Goal: Task Accomplishment & Management: Use online tool/utility

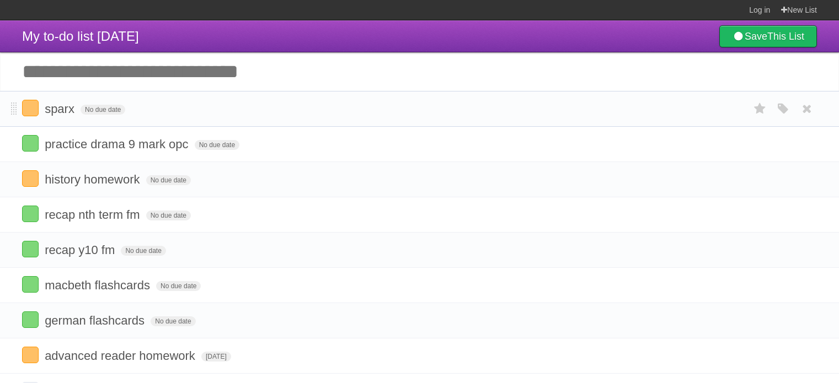
scroll to position [53, 0]
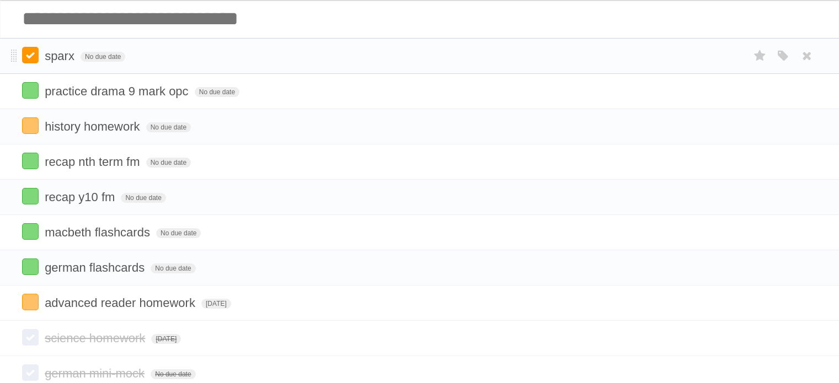
click at [35, 57] on label at bounding box center [30, 55] width 17 height 17
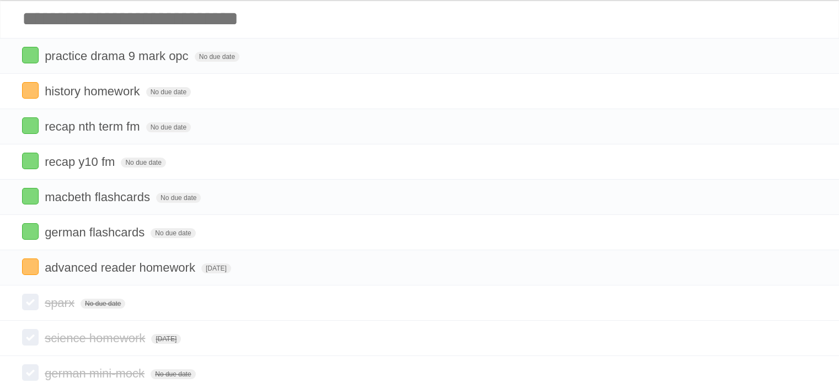
click at [224, 13] on input "Add another task" at bounding box center [419, 18] width 839 height 39
type input "**********"
click input "*********" at bounding box center [0, 0] width 0 height 0
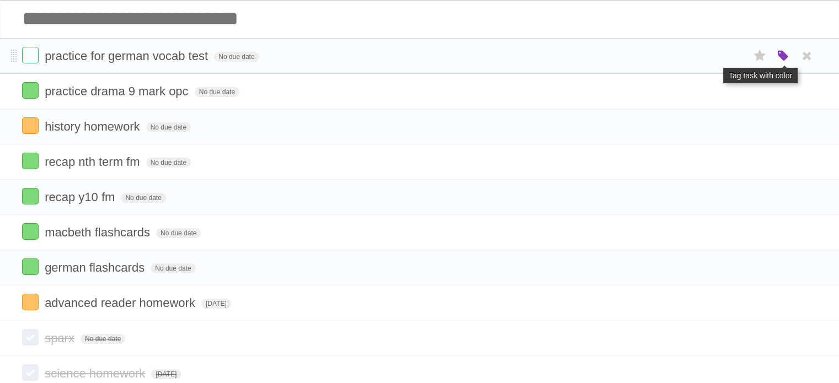
click at [786, 58] on icon "button" at bounding box center [782, 56] width 15 height 14
click at [738, 55] on label "Orange" at bounding box center [735, 56] width 12 height 12
drag, startPoint x: 477, startPoint y: 24, endPoint x: 589, endPoint y: -5, distance: 115.6
click at [589, 0] on html "Log in New List Log in Save list Create a new list My to-do list [DATE] Save Th…" at bounding box center [419, 258] width 839 height 623
click at [93, 273] on span "german flashcards" at bounding box center [96, 268] width 103 height 14
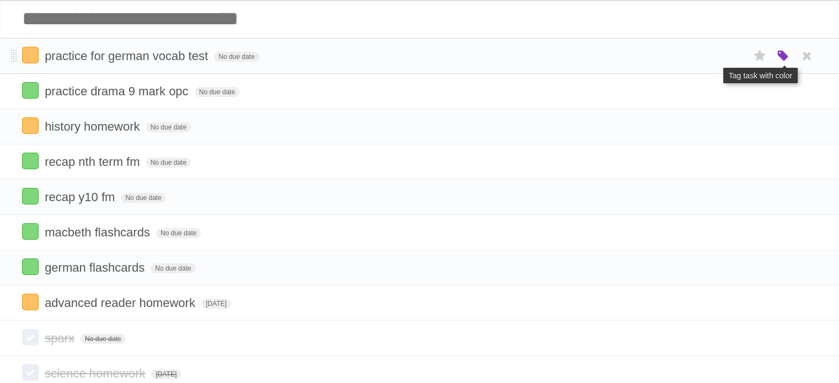
click at [779, 55] on icon "button" at bounding box center [782, 56] width 15 height 14
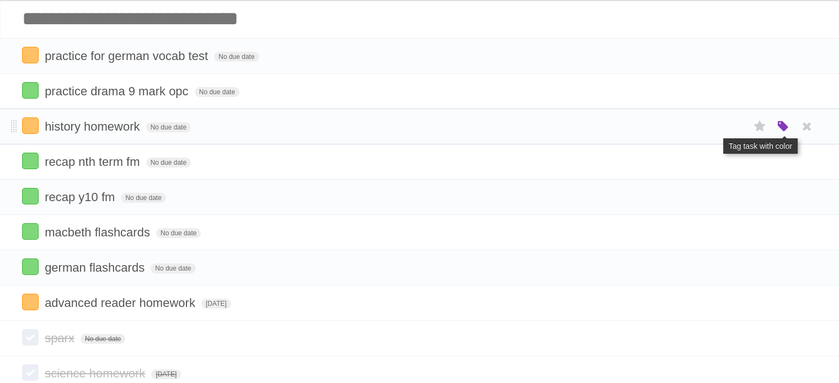
click at [788, 125] on icon "button" at bounding box center [782, 127] width 15 height 14
click at [675, 132] on label "Red" at bounding box center [676, 126] width 12 height 12
click at [118, 15] on input "Add another task" at bounding box center [419, 18] width 839 height 39
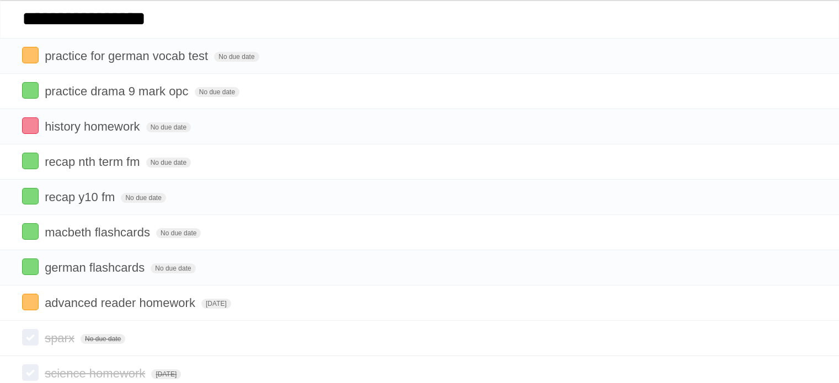
type input "**********"
click input "*********" at bounding box center [0, 0] width 0 height 0
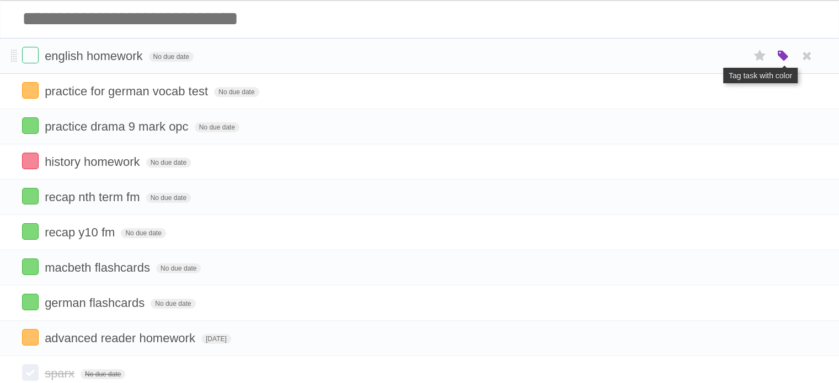
click at [785, 58] on icon "button" at bounding box center [782, 56] width 15 height 14
click at [673, 56] on label "Red" at bounding box center [676, 56] width 12 height 12
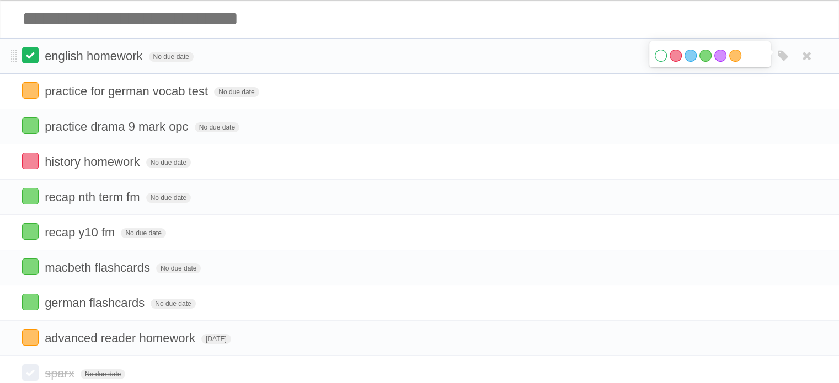
click at [31, 56] on label at bounding box center [30, 55] width 17 height 17
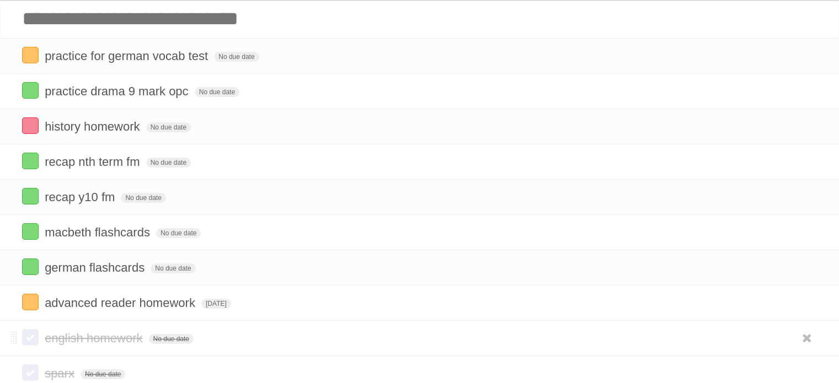
click at [36, 339] on label at bounding box center [30, 337] width 17 height 17
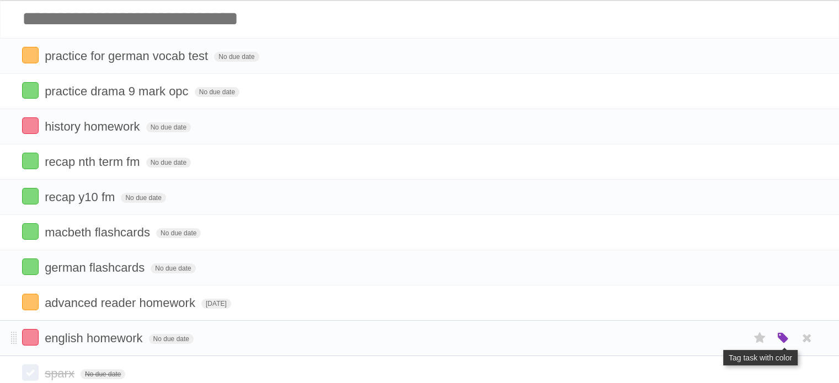
click at [782, 333] on icon "button" at bounding box center [782, 338] width 15 height 14
click at [732, 335] on label "Orange" at bounding box center [735, 338] width 12 height 12
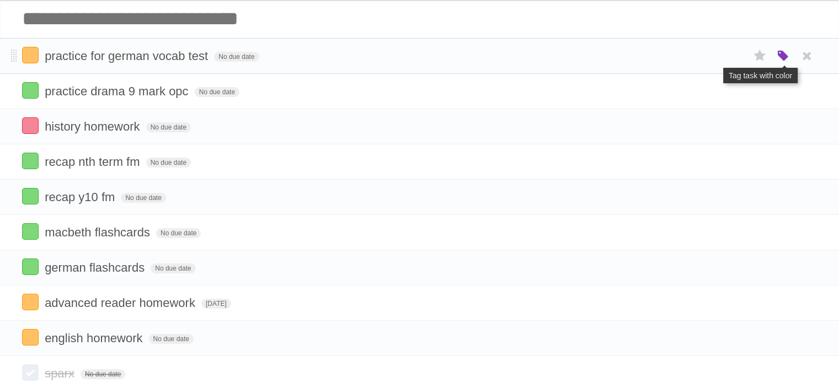
click at [787, 63] on icon "button" at bounding box center [782, 56] width 15 height 14
click at [677, 57] on label "Red" at bounding box center [676, 56] width 12 height 12
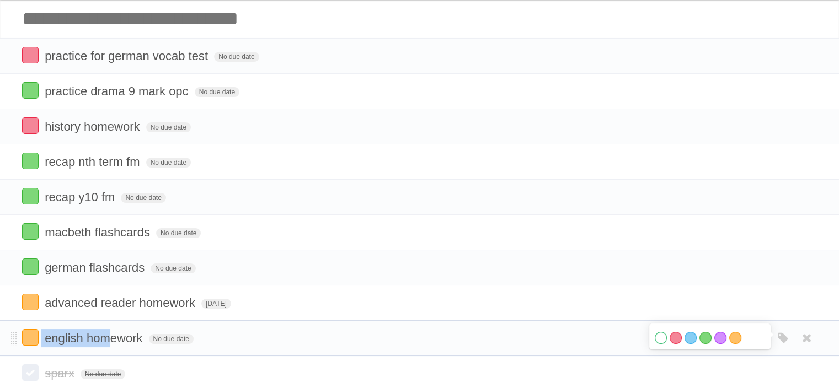
drag, startPoint x: 108, startPoint y: 337, endPoint x: 1, endPoint y: 340, distance: 107.6
click at [1, 340] on li "english homework No due date White Red Blue Green Purple Orange" at bounding box center [419, 338] width 839 height 36
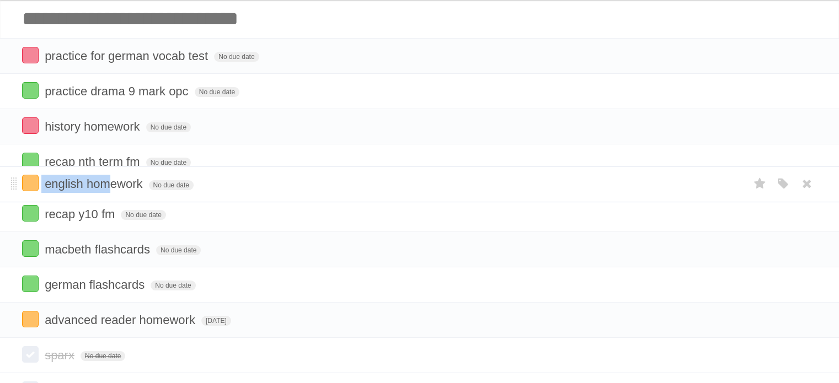
drag, startPoint x: 17, startPoint y: 337, endPoint x: 6, endPoint y: 181, distance: 156.5
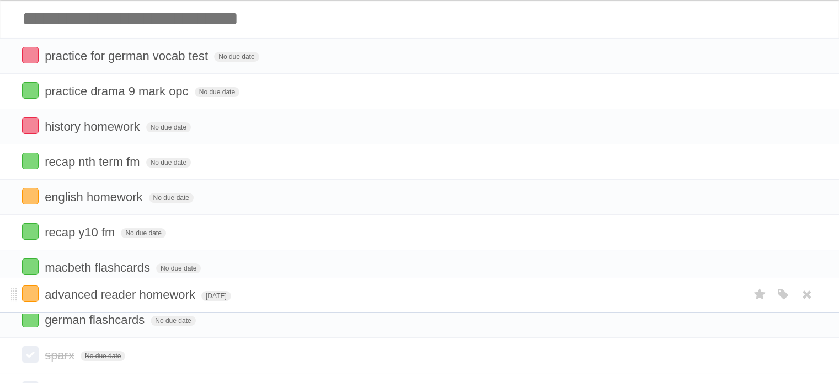
drag, startPoint x: 12, startPoint y: 336, endPoint x: 8, endPoint y: 293, distance: 42.7
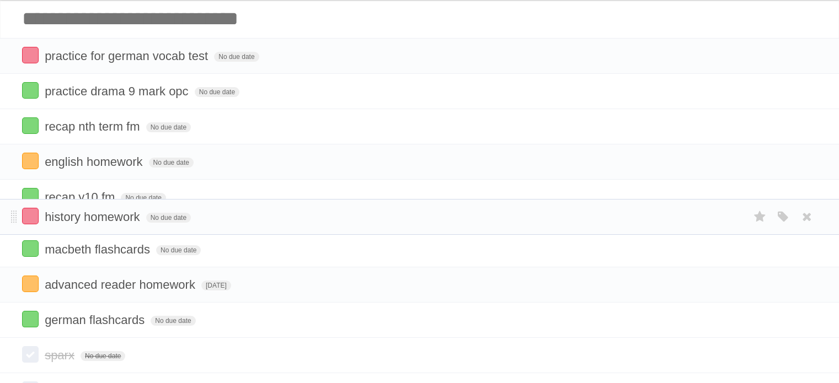
drag, startPoint x: 14, startPoint y: 126, endPoint x: 17, endPoint y: 216, distance: 90.0
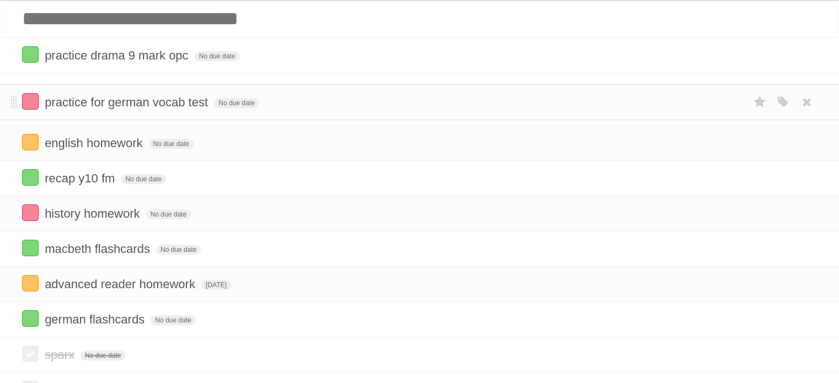
drag, startPoint x: 13, startPoint y: 58, endPoint x: 7, endPoint y: 103, distance: 45.6
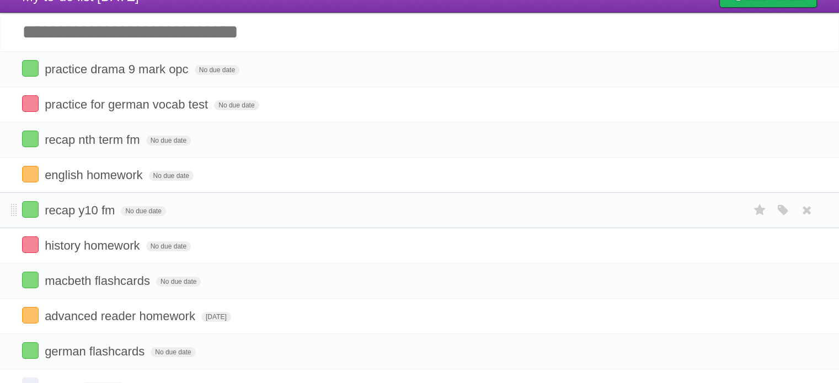
scroll to position [0, 0]
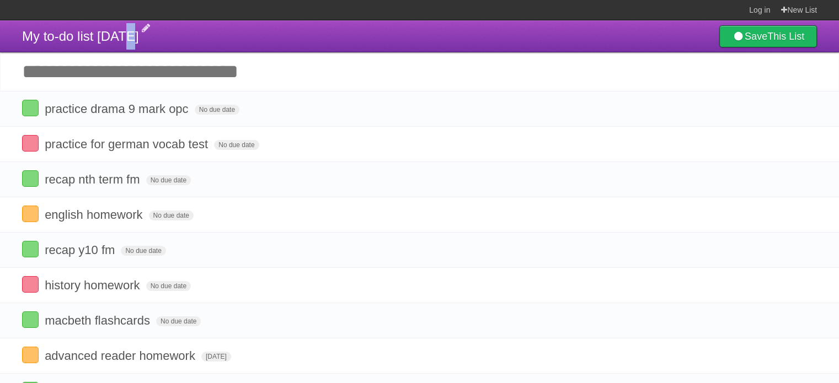
click at [126, 42] on span "My to-do list [DATE]" at bounding box center [80, 36] width 117 height 15
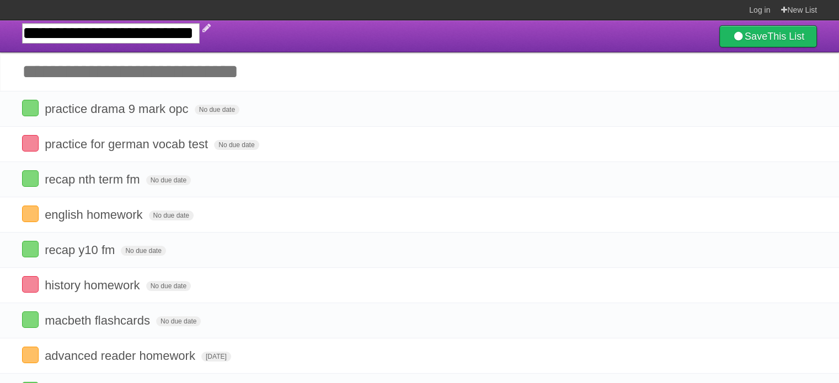
click at [146, 32] on input "**********" at bounding box center [111, 33] width 178 height 20
drag, startPoint x: 162, startPoint y: 32, endPoint x: 152, endPoint y: 34, distance: 10.1
click at [152, 34] on input "**********" at bounding box center [111, 33] width 178 height 20
